Goal: Task Accomplishment & Management: Manage account settings

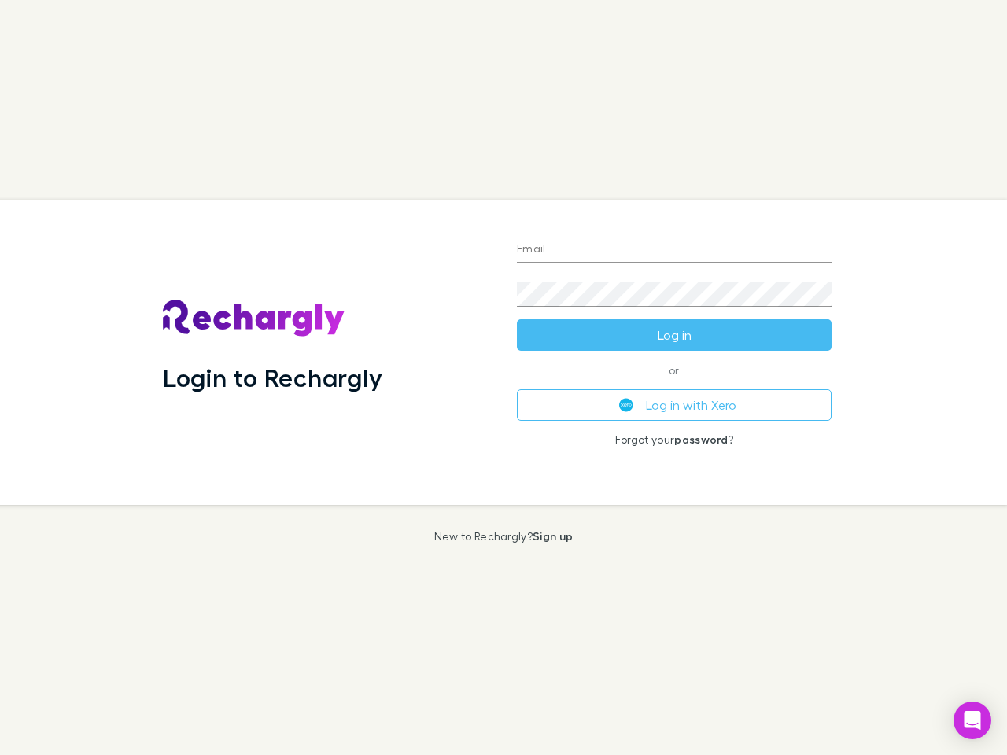
click at [503, 377] on div "Login to Rechargly" at bounding box center [327, 352] width 354 height 305
click at [674, 250] on input "Email" at bounding box center [674, 250] width 315 height 25
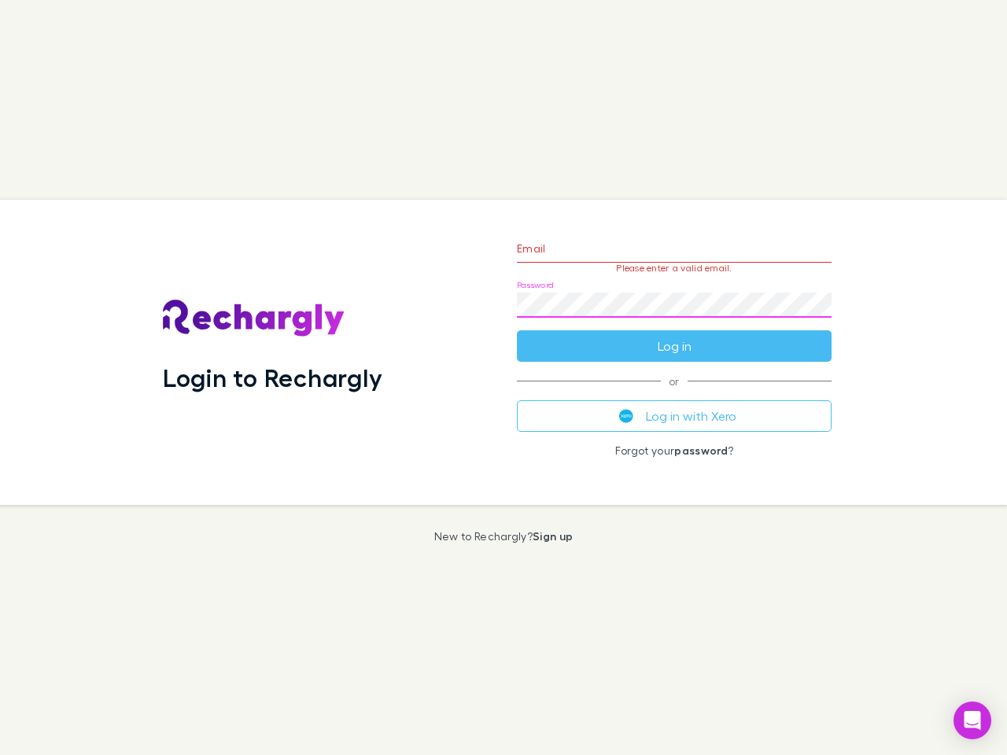
click at [674, 335] on form "Email Please enter a valid email. Password Log in" at bounding box center [674, 293] width 315 height 137
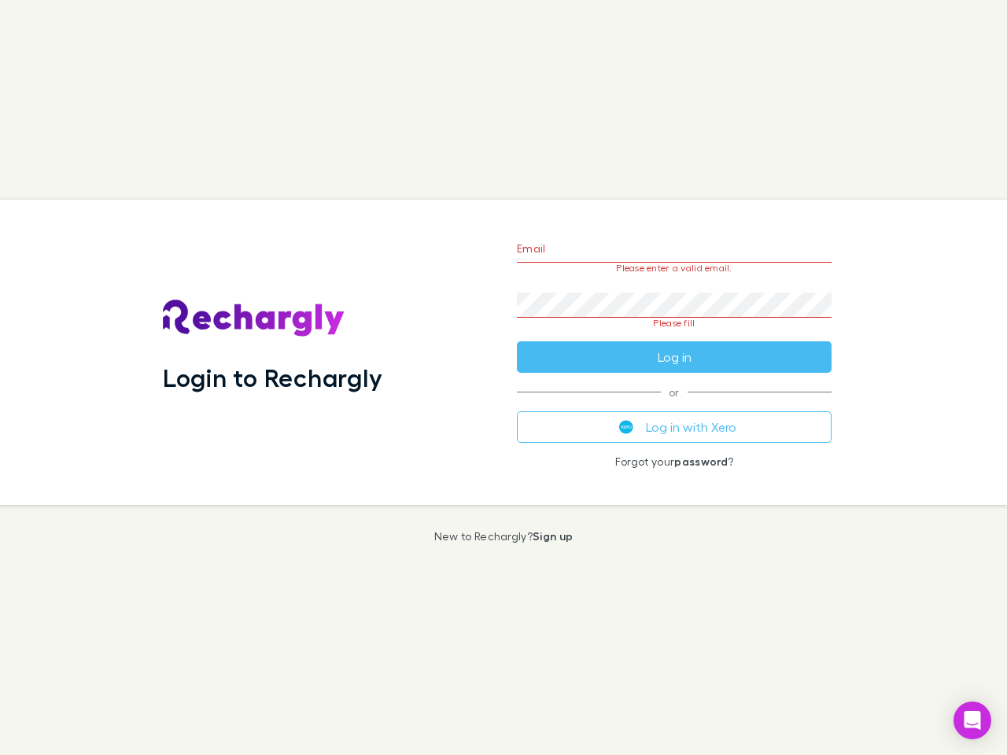
click at [674, 405] on div "Email Please enter a valid email. Password Please fill Log in or Log in with Xe…" at bounding box center [674, 352] width 340 height 305
click at [972, 720] on icon "Open Intercom Messenger" at bounding box center [972, 720] width 17 height 19
